Goal: Information Seeking & Learning: Learn about a topic

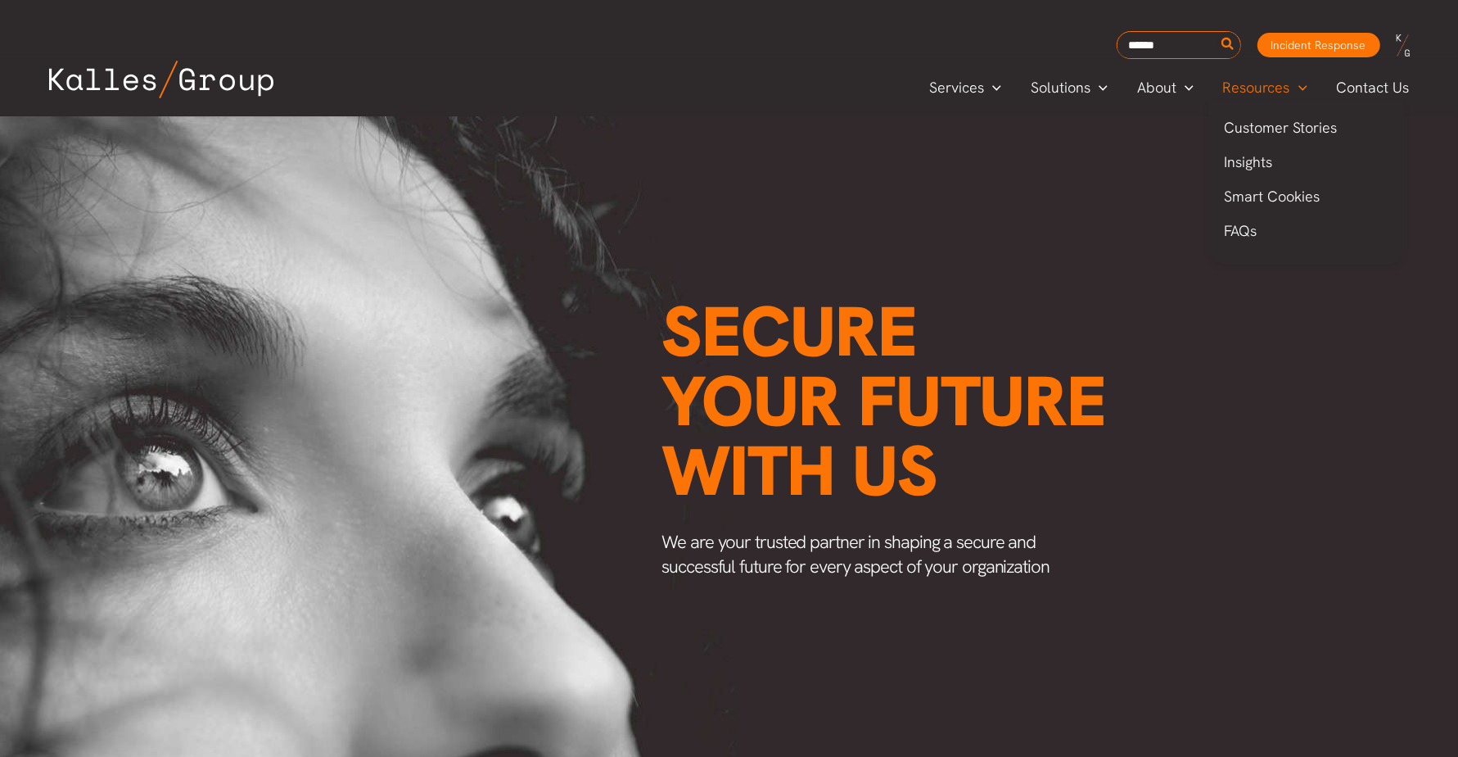
click at [1246, 87] on span "Resources" at bounding box center [1256, 87] width 67 height 25
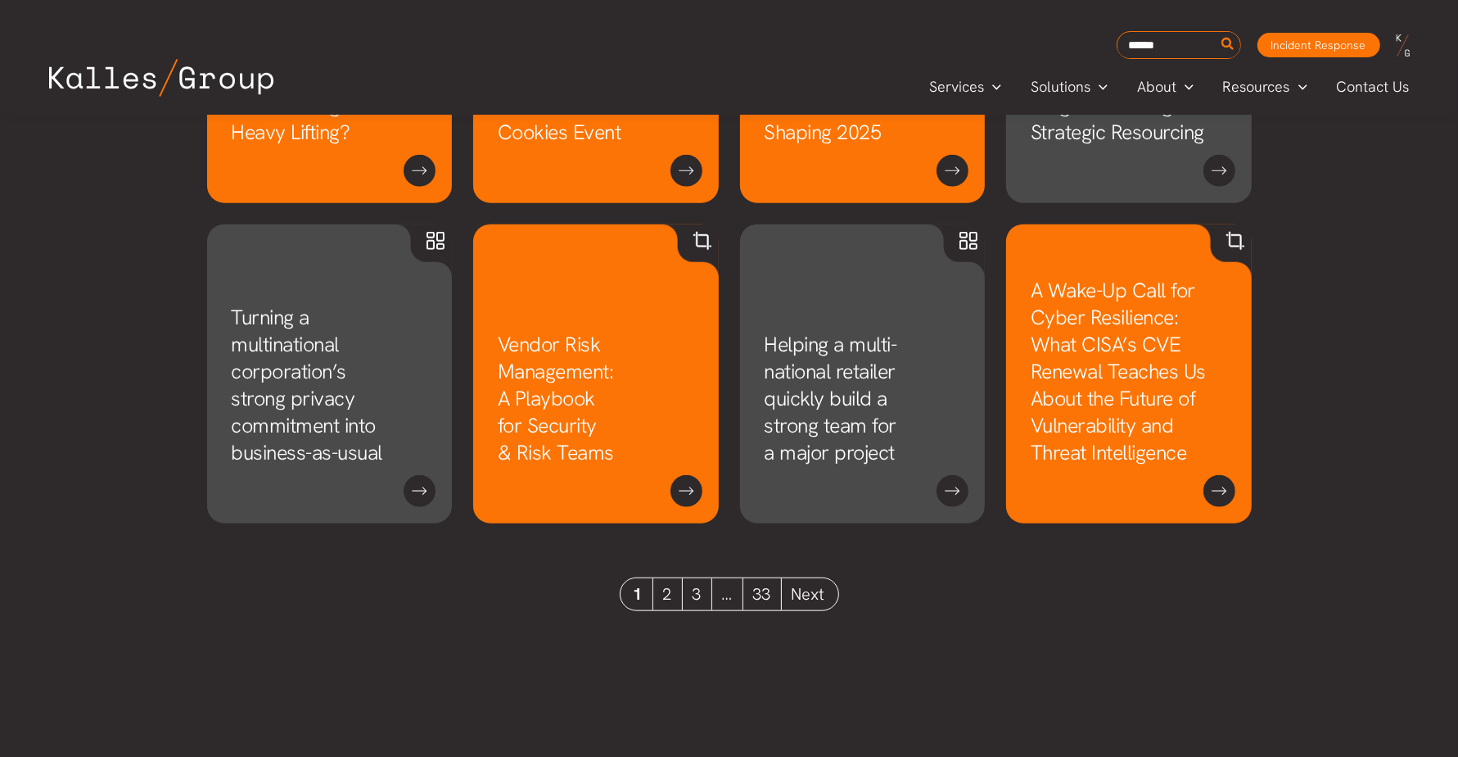
scroll to position [1478, 0]
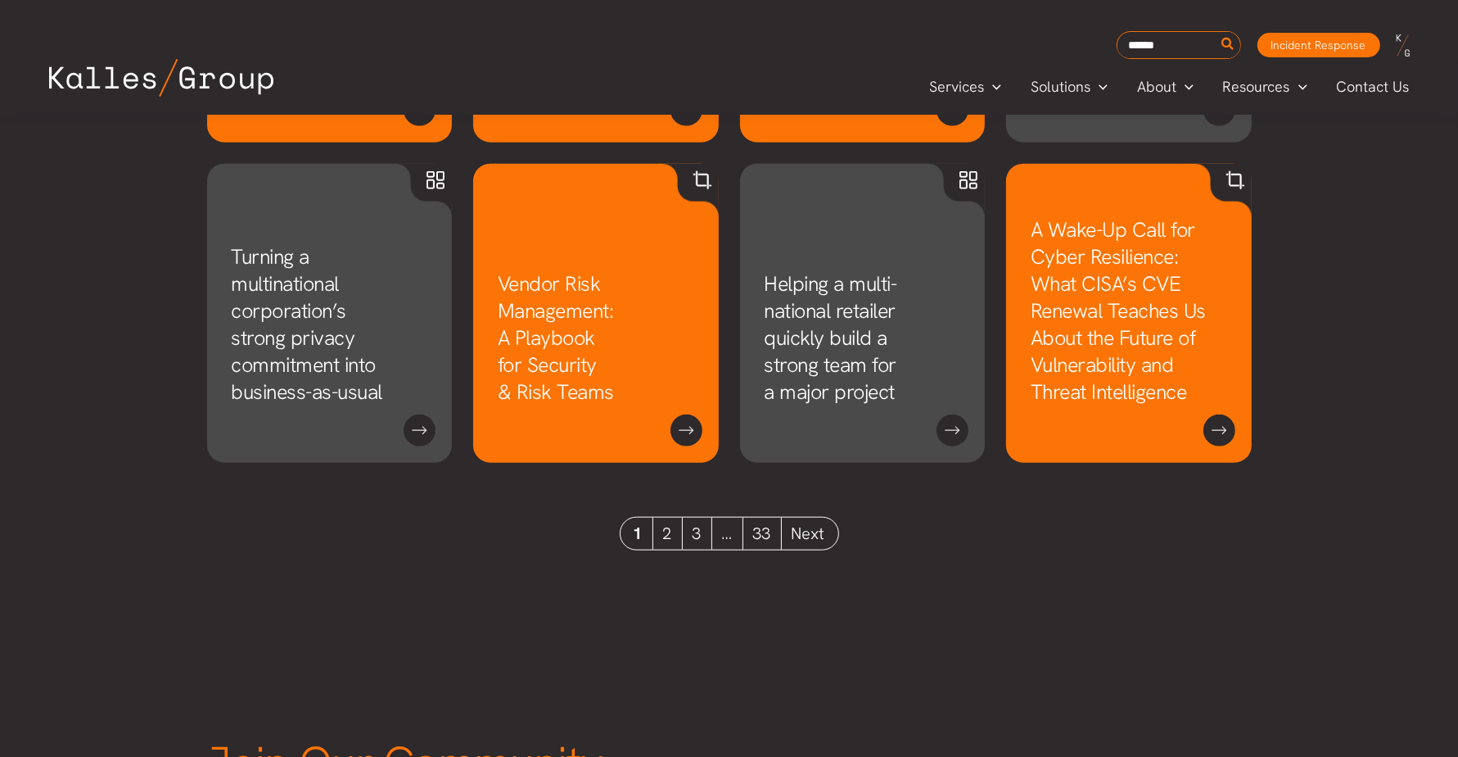
click at [658, 537] on link "2" at bounding box center [667, 533] width 29 height 32
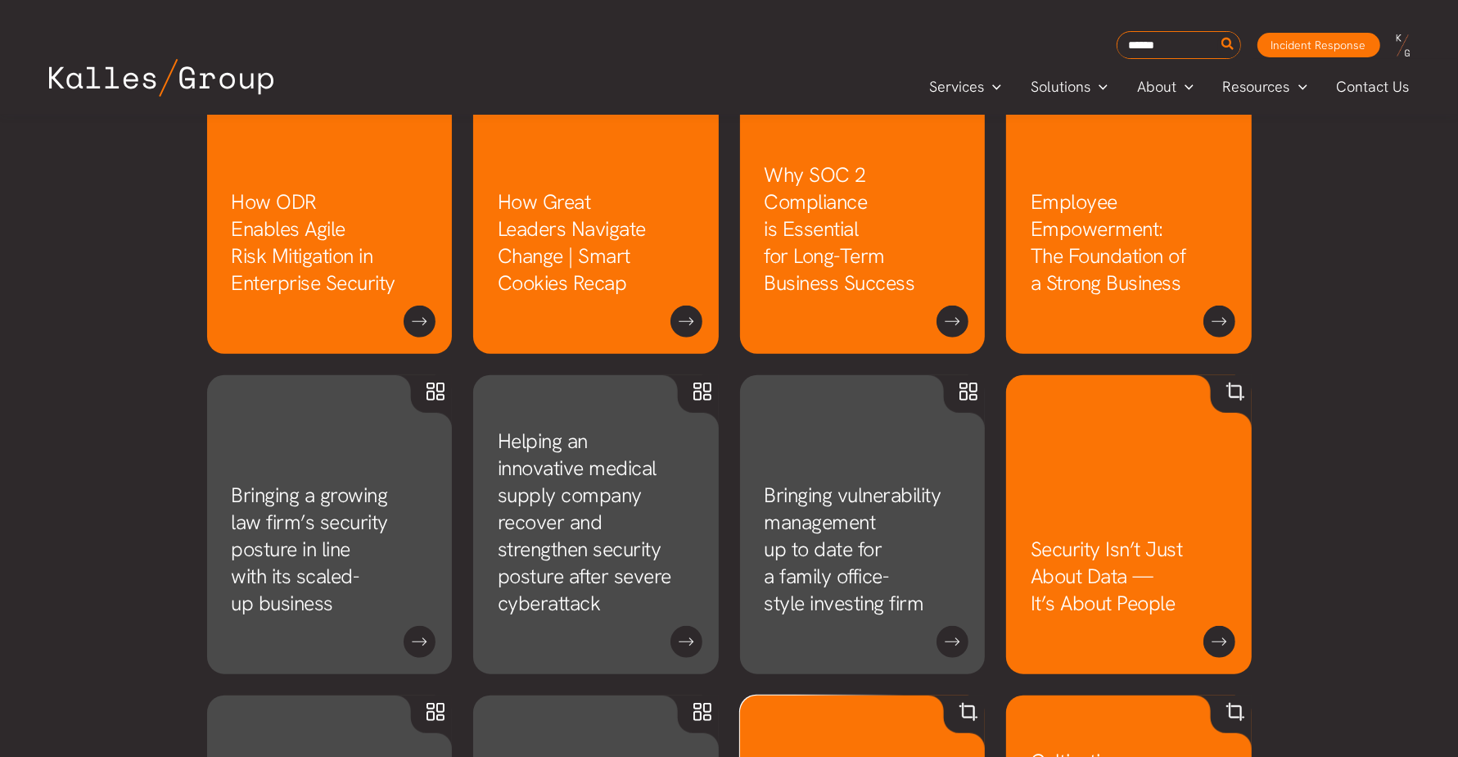
scroll to position [938, 0]
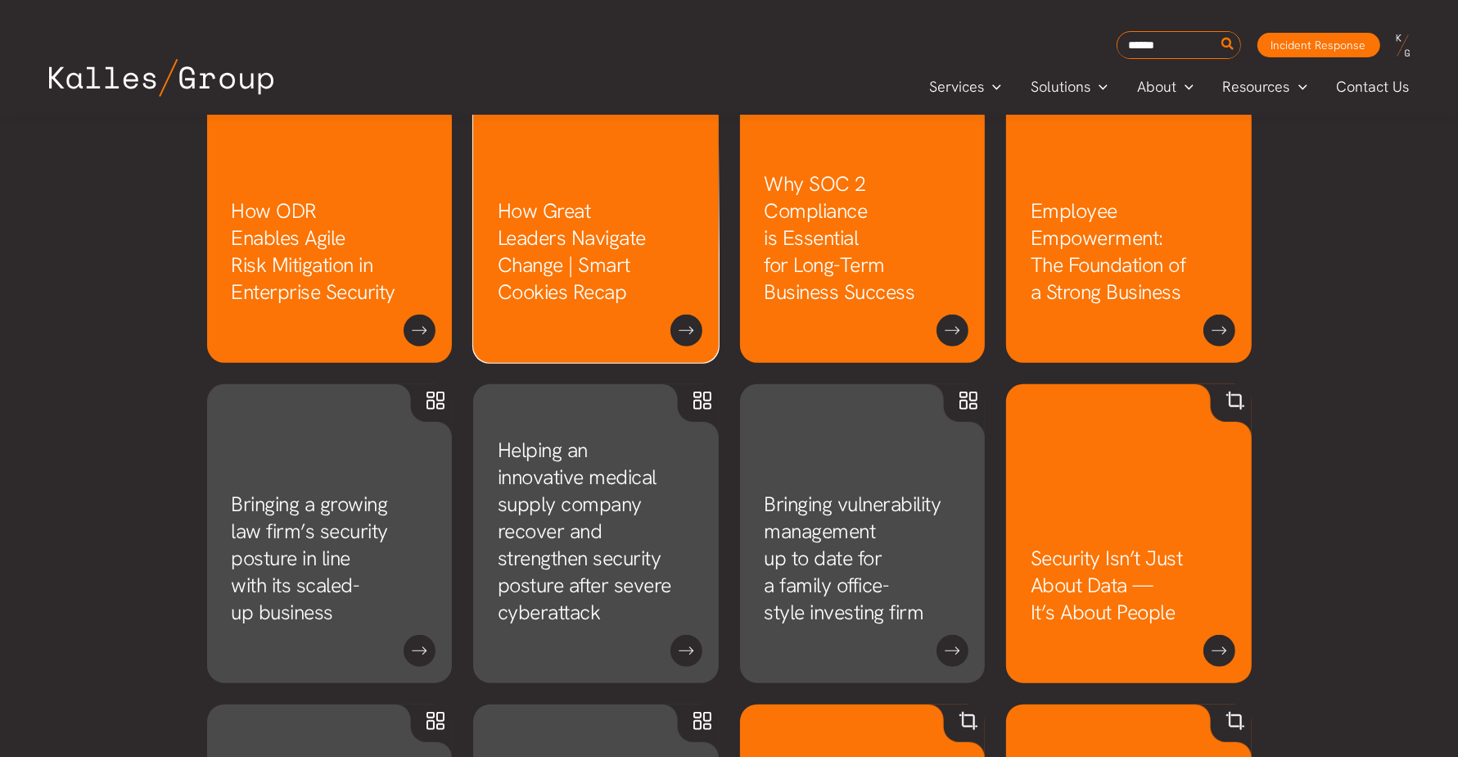
click at [575, 257] on link "How Great Leaders Navigate Change | Smart Cookies Recap" at bounding box center [572, 251] width 148 height 108
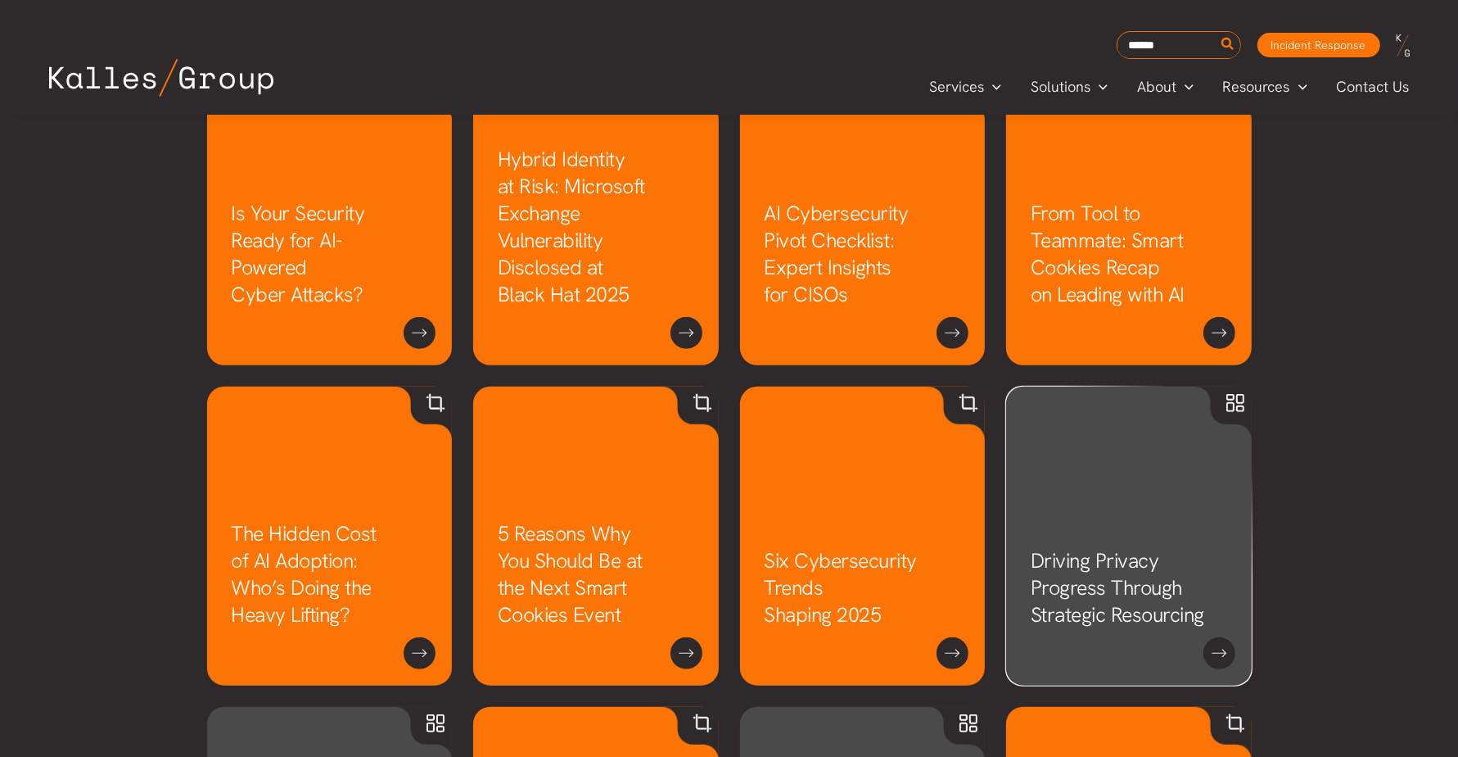
scroll to position [928, 0]
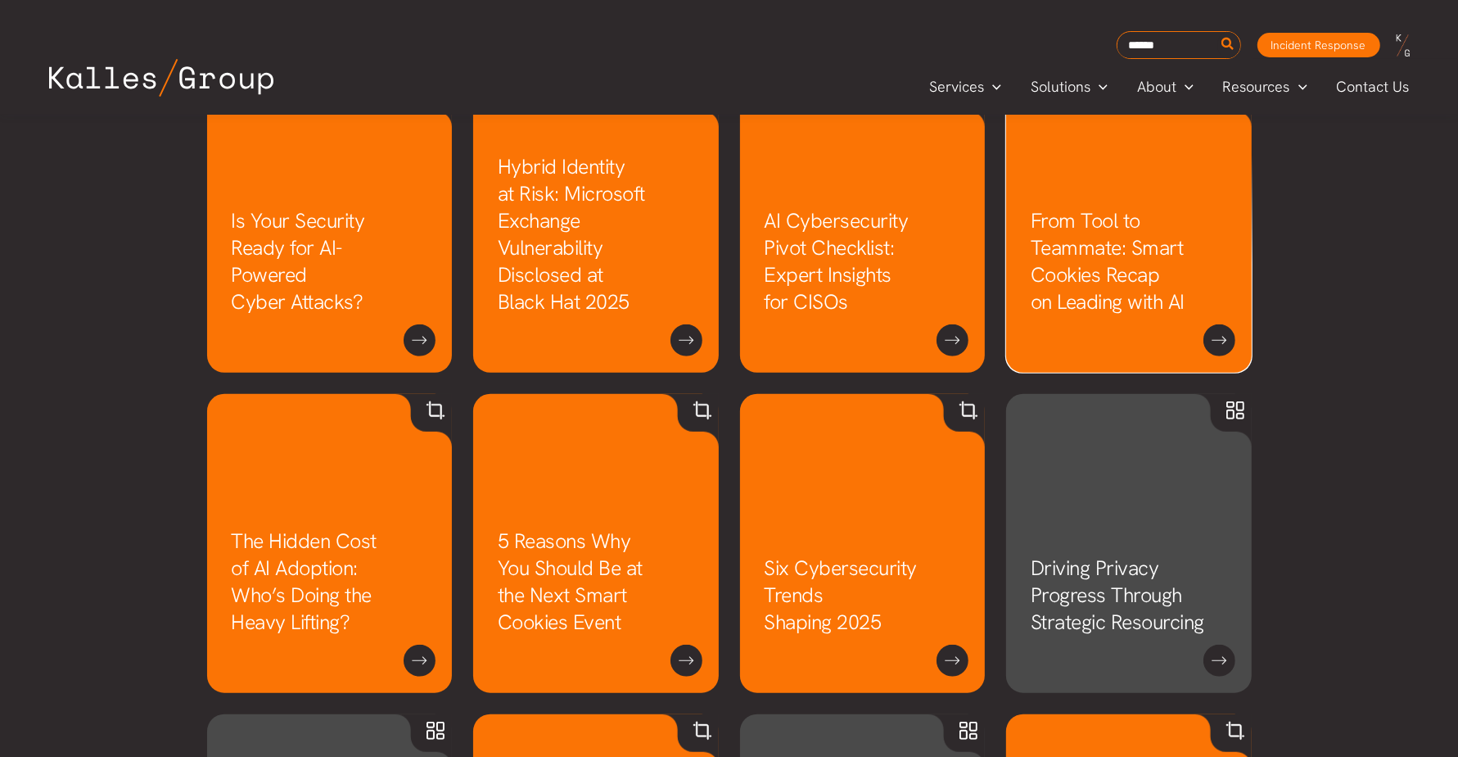
click at [1119, 264] on link "From Tool to Teammate: Smart Cookies Recap on Leading with AI" at bounding box center [1108, 261] width 154 height 108
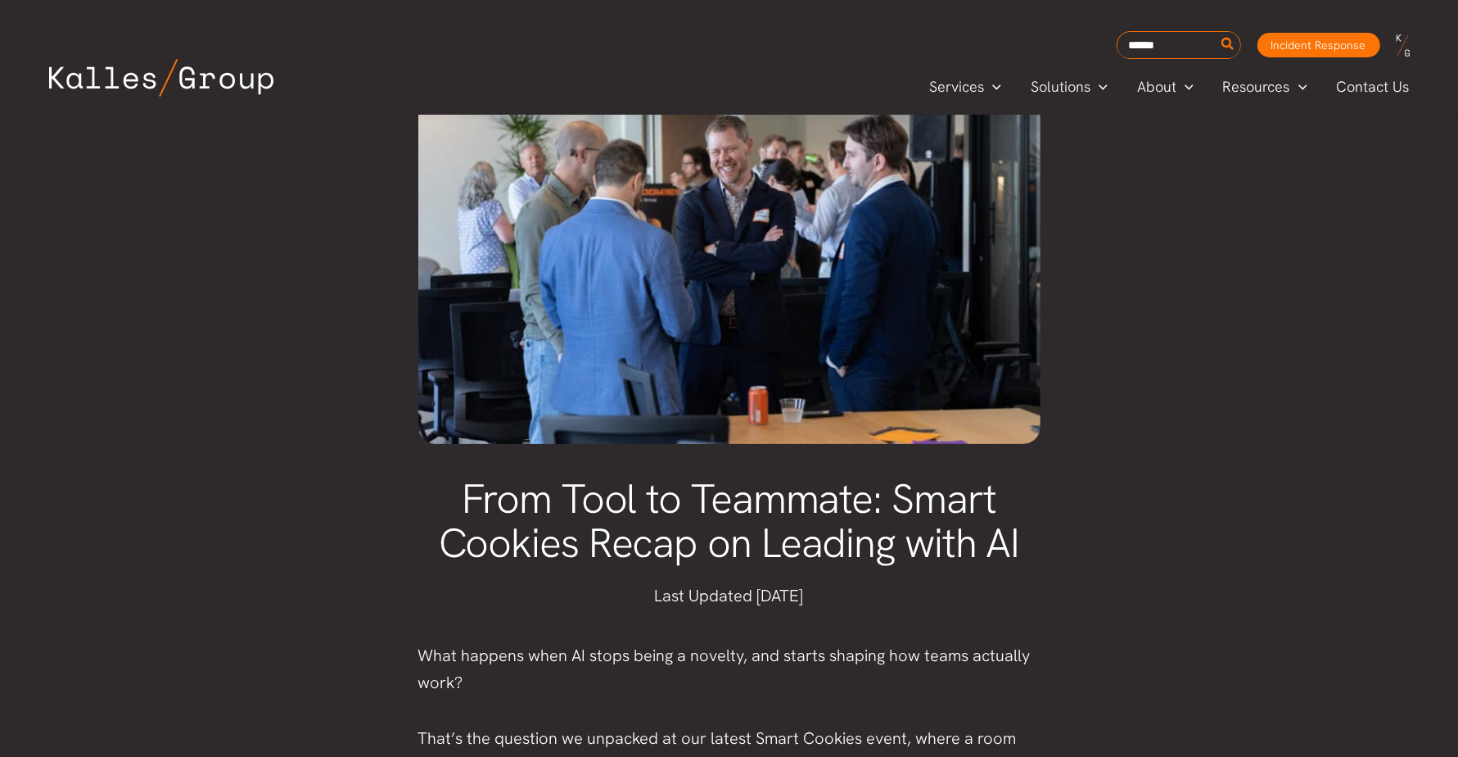
scroll to position [161, 0]
